Goal: Navigation & Orientation: Find specific page/section

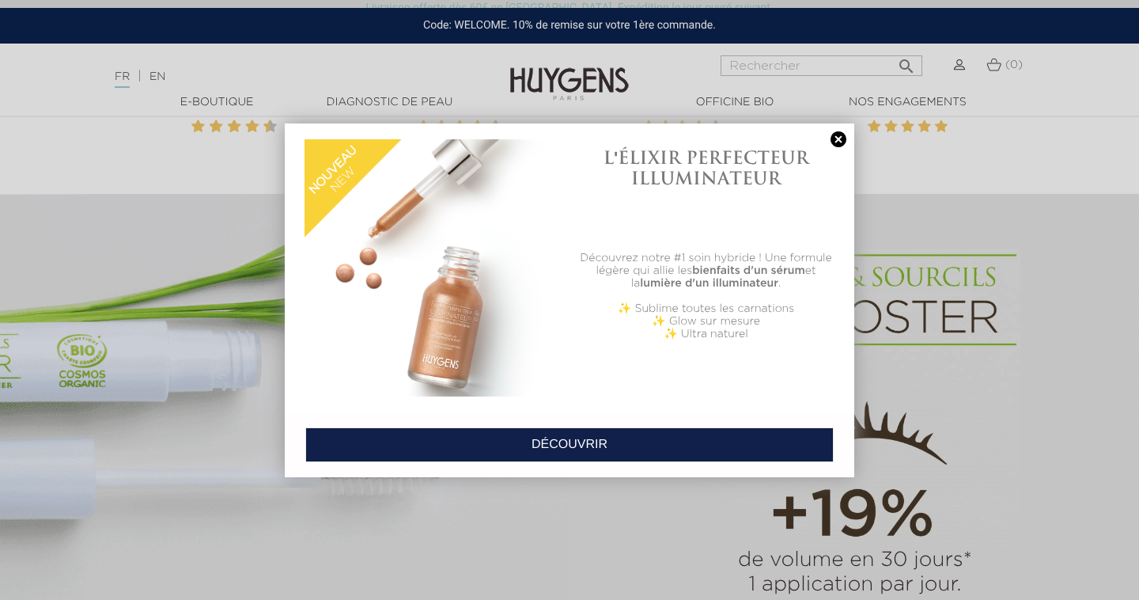
scroll to position [877, 0]
click at [841, 140] on link at bounding box center [839, 139] width 22 height 17
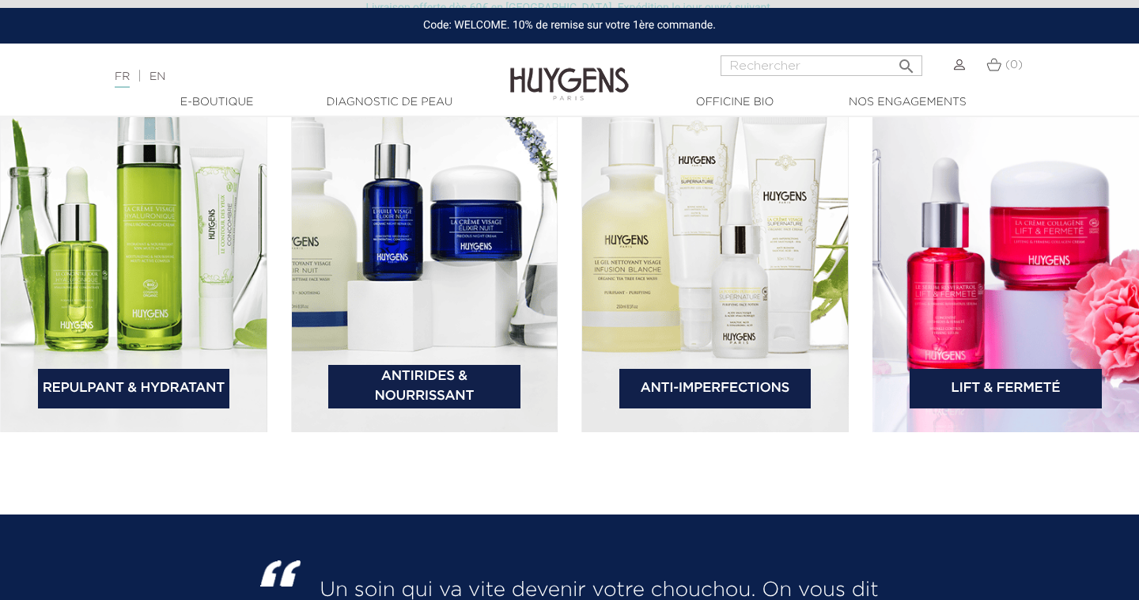
scroll to position [2395, 0]
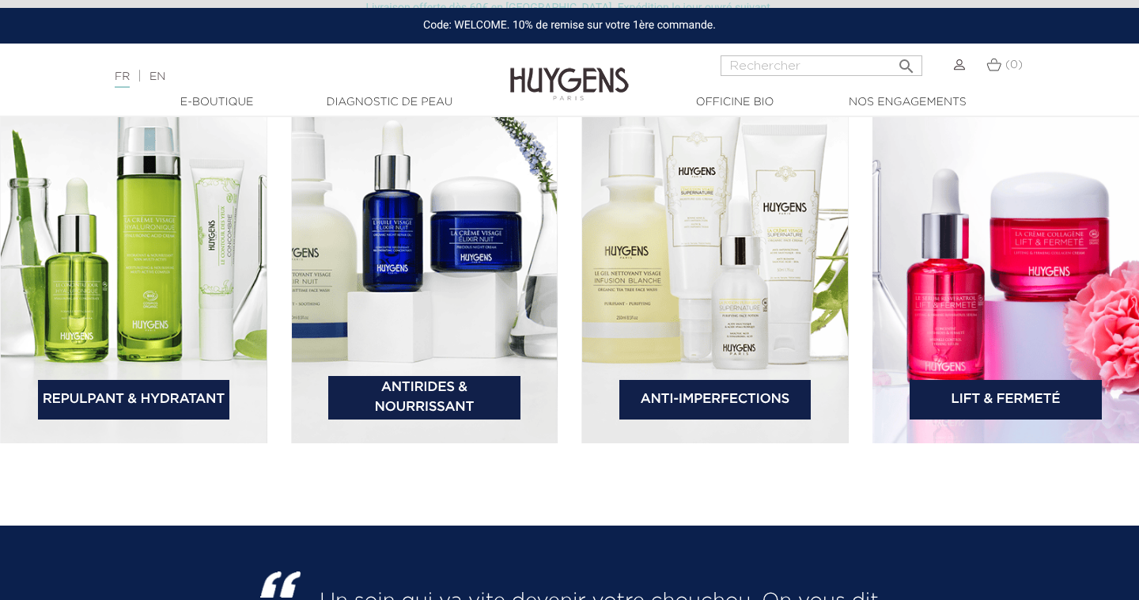
click at [111, 359] on img at bounding box center [133, 250] width 267 height 385
click at [1032, 391] on link "Lift & Fermeté" at bounding box center [1006, 400] width 192 height 40
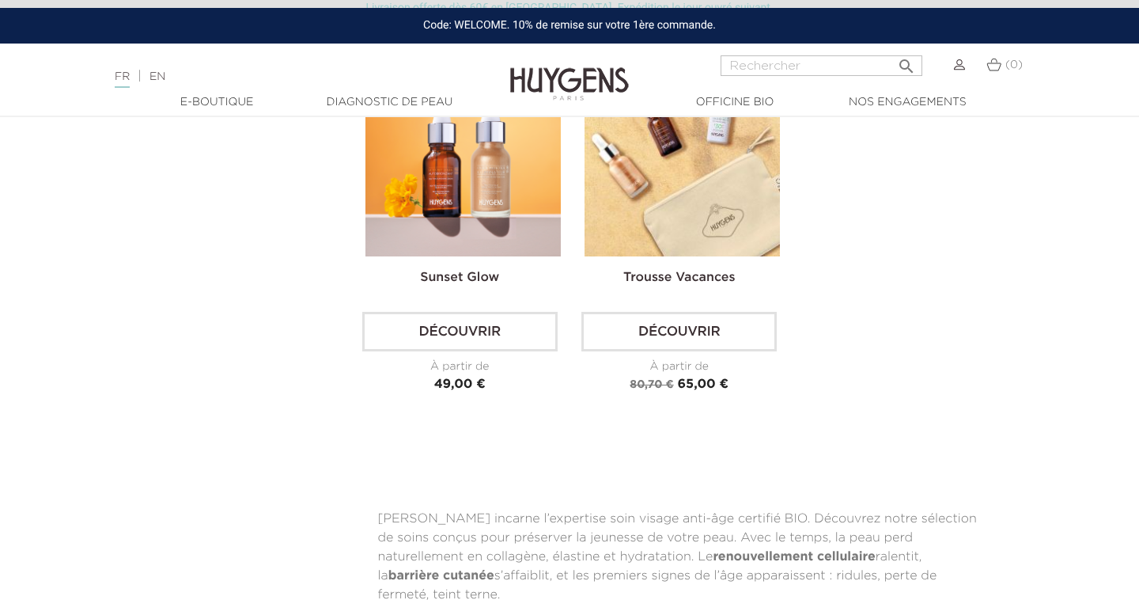
scroll to position [3139, 0]
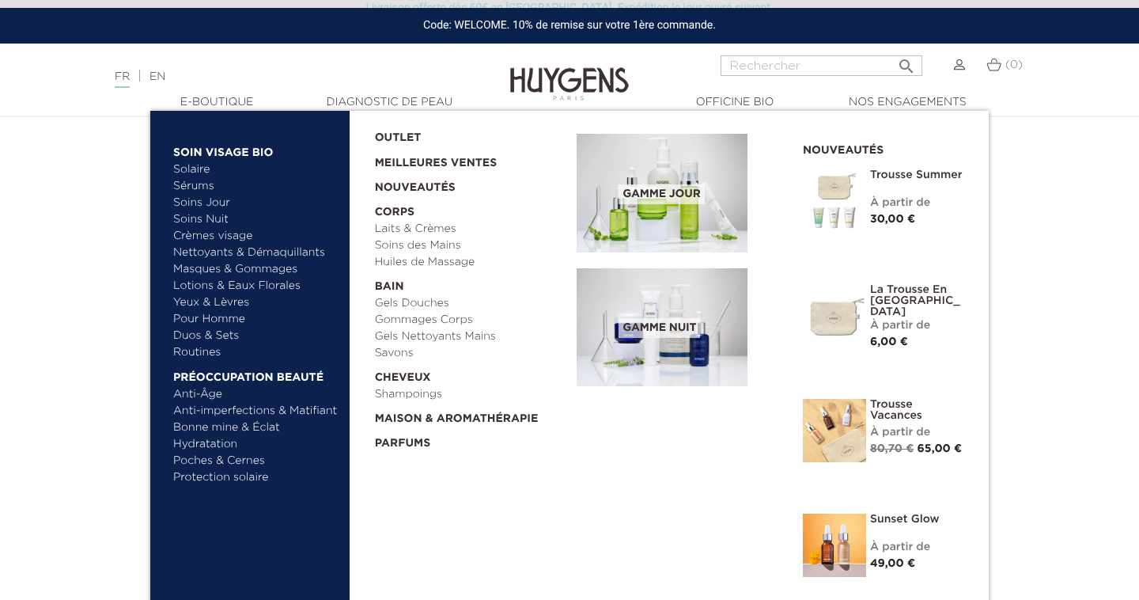
click at [231, 103] on link "  E-Boutique" at bounding box center [217, 102] width 158 height 17
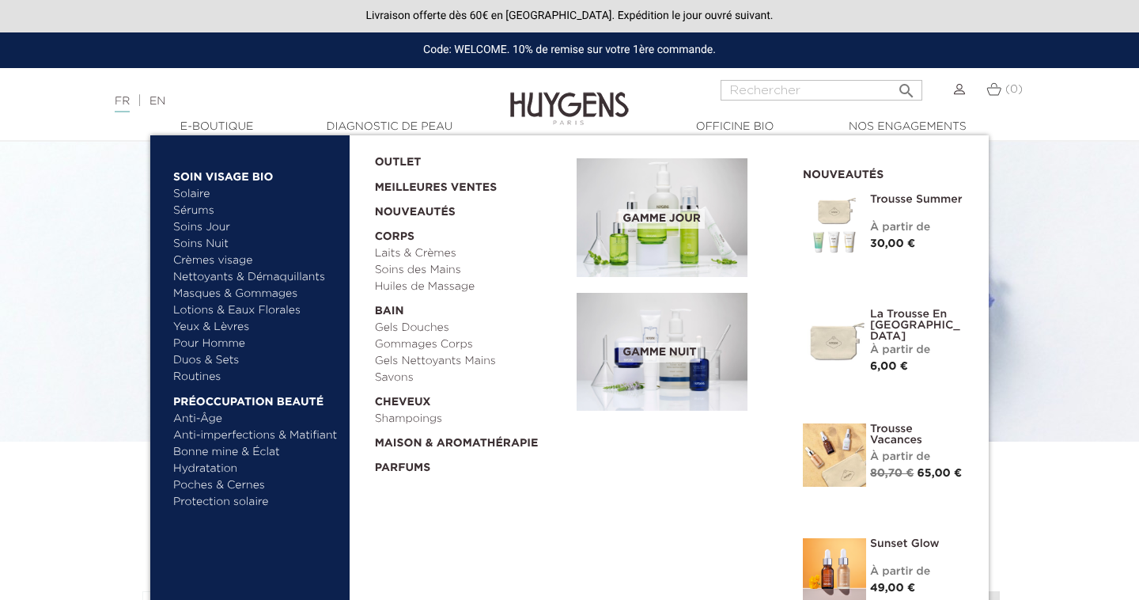
click at [237, 290] on link "Masques & Gommages" at bounding box center [255, 294] width 165 height 17
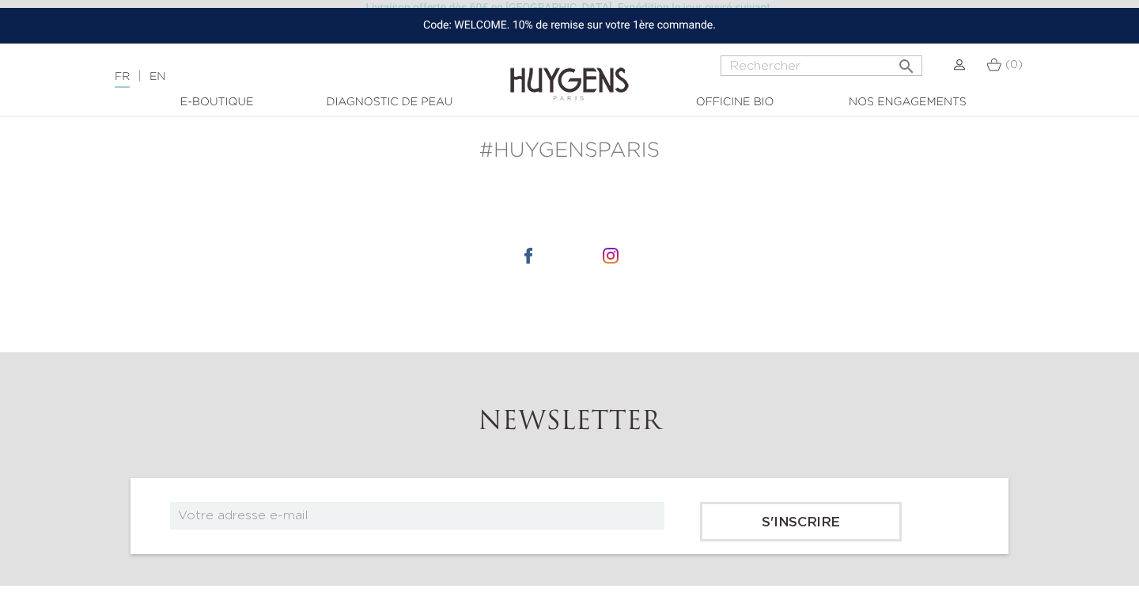
scroll to position [1431, 0]
